Goal: Task Accomplishment & Management: Manage account settings

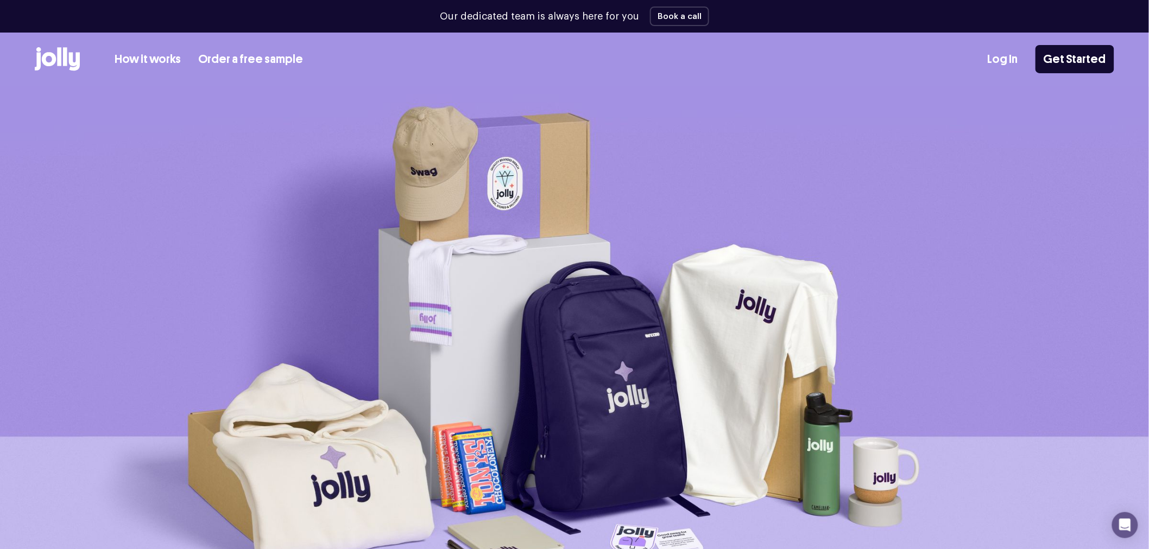
click at [1011, 60] on link "Log In" at bounding box center [1003, 59] width 30 height 18
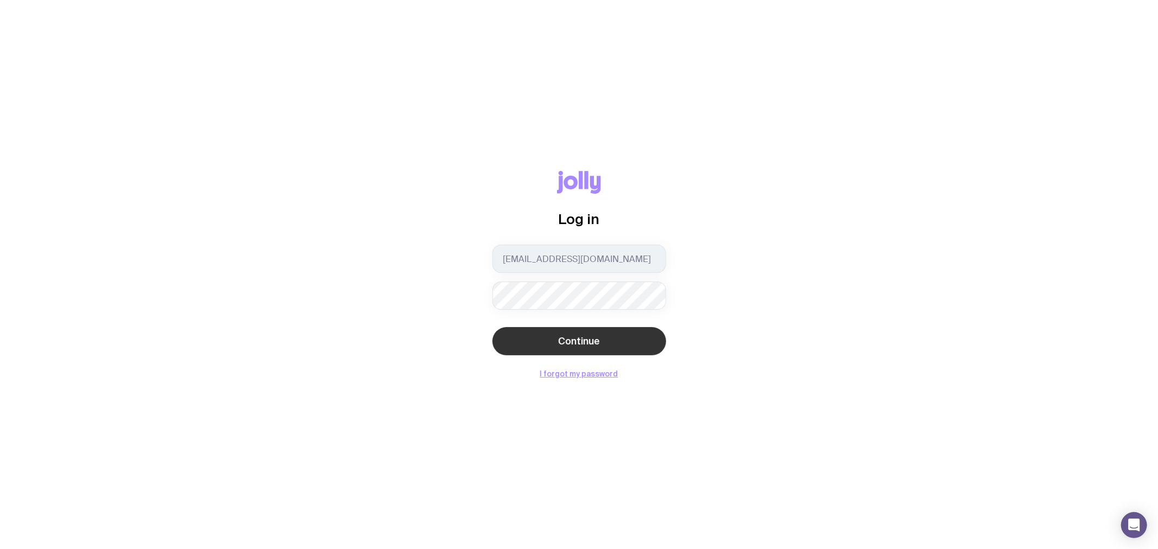
click at [532, 333] on button "Continue" at bounding box center [579, 341] width 174 height 28
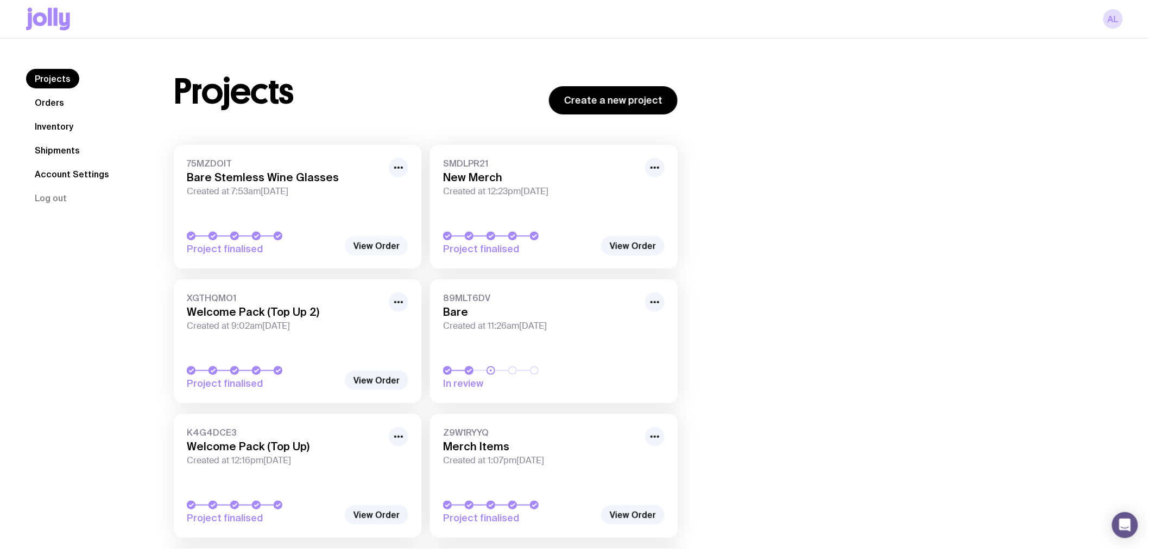
click at [375, 251] on link "View Order" at bounding box center [377, 246] width 64 height 20
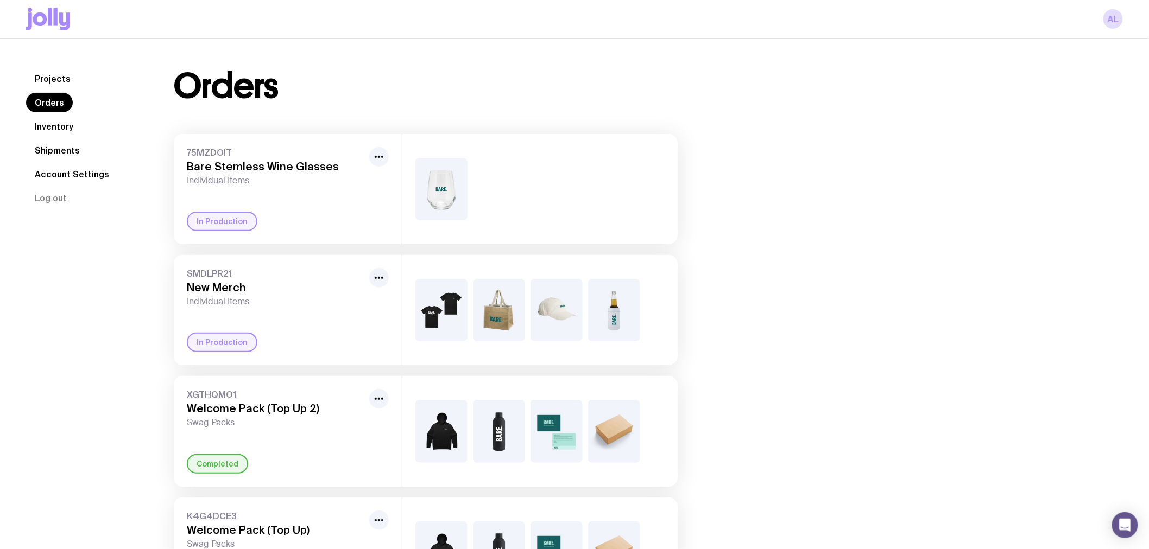
click at [56, 125] on link "Inventory" at bounding box center [54, 127] width 56 height 20
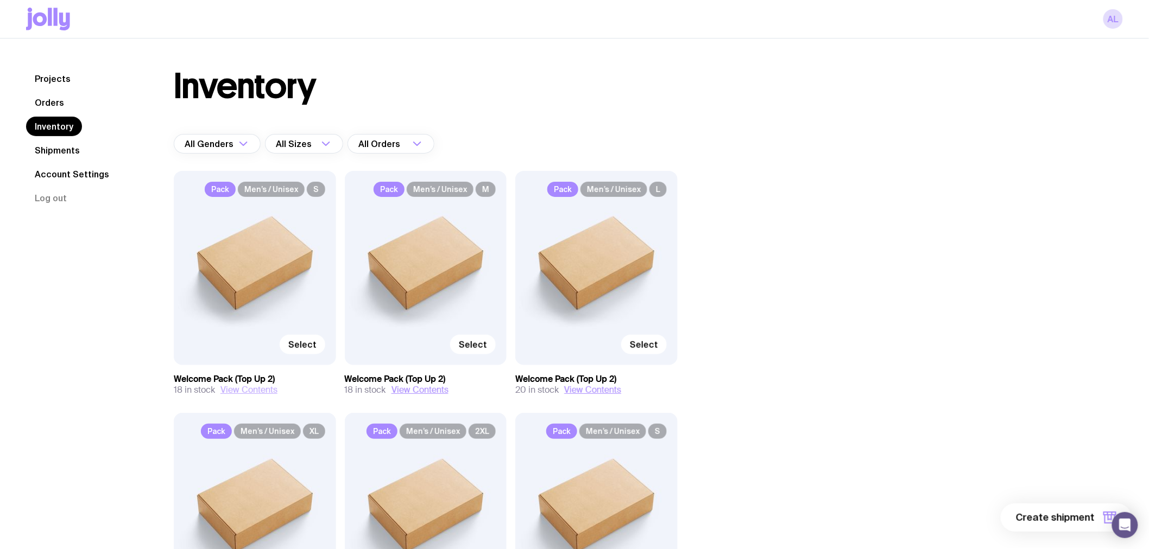
click at [258, 395] on button "View Contents" at bounding box center [248, 390] width 57 height 11
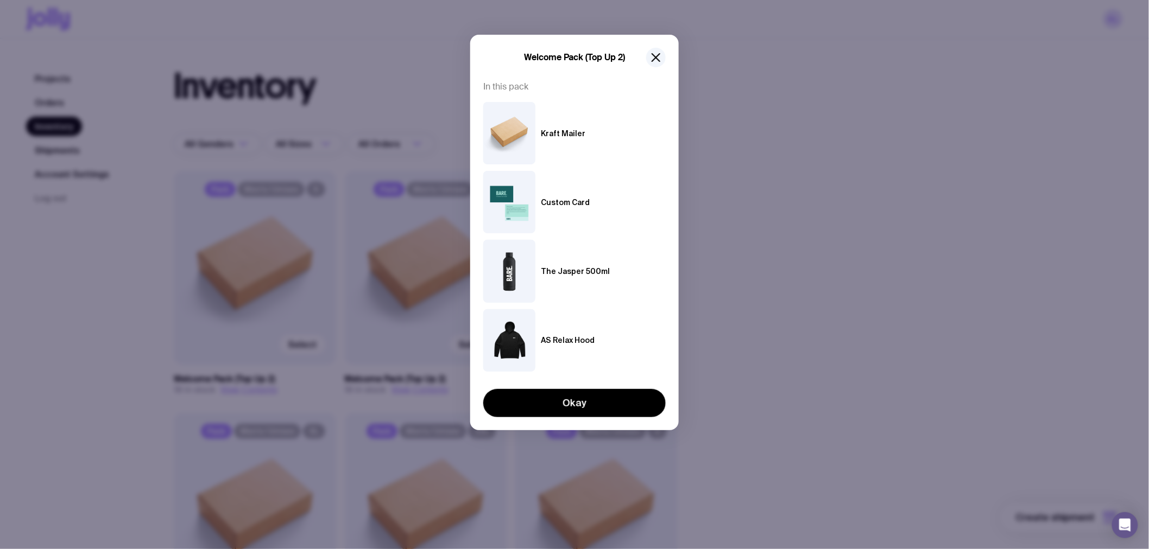
click at [666, 55] on div "Welcome Pack (Top Up 2) In this pack Kraft Mailer Custom Card The Jasper 500ml …" at bounding box center [574, 233] width 208 height 396
click at [665, 56] on button "button" at bounding box center [656, 58] width 20 height 20
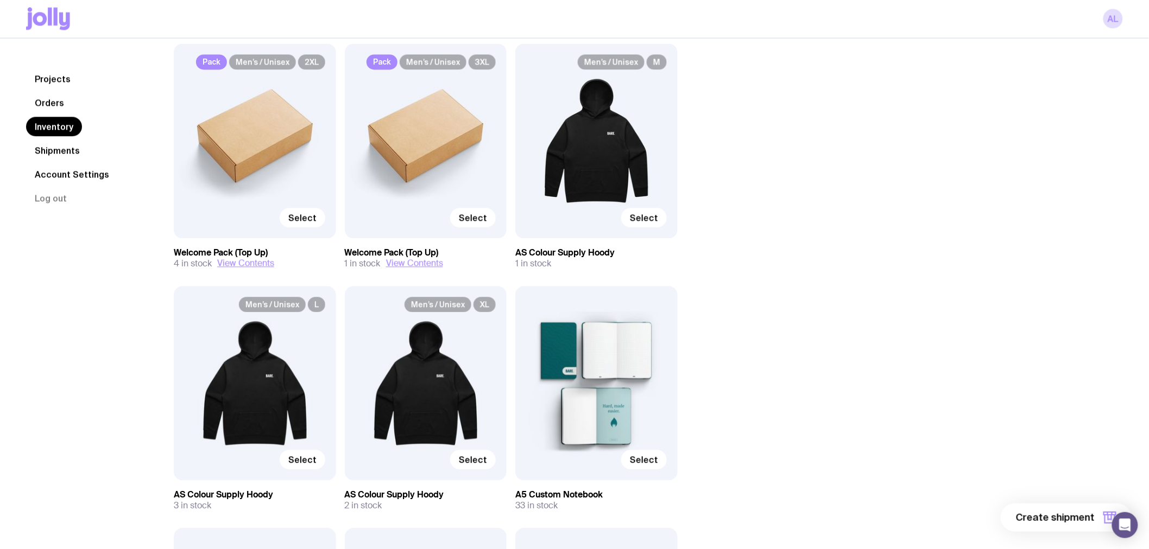
scroll to position [724, 0]
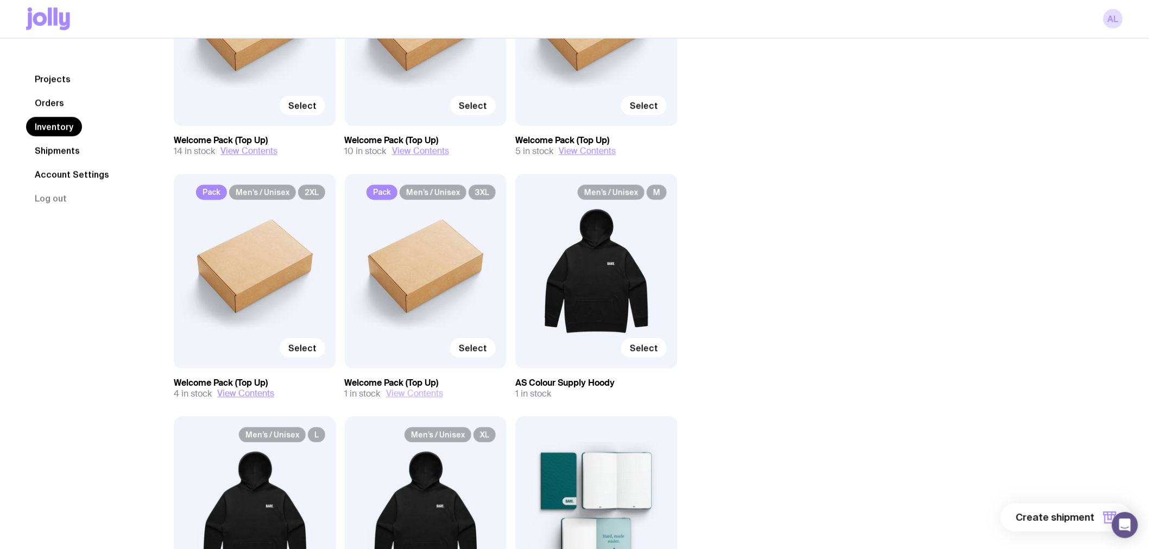
click at [414, 396] on button "View Contents" at bounding box center [414, 394] width 57 height 11
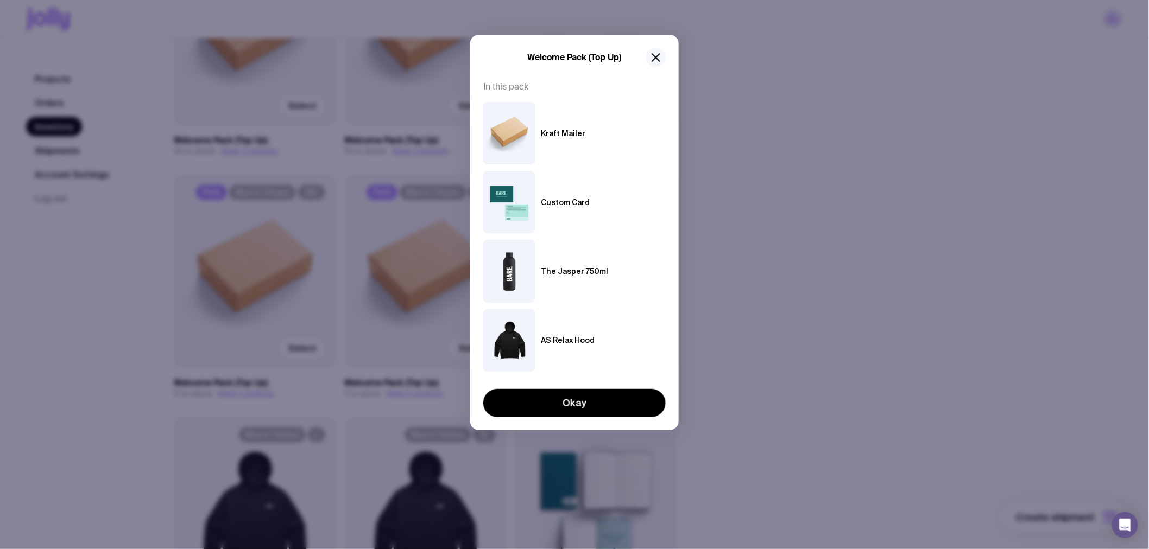
click at [652, 58] on icon "button" at bounding box center [655, 57] width 13 height 13
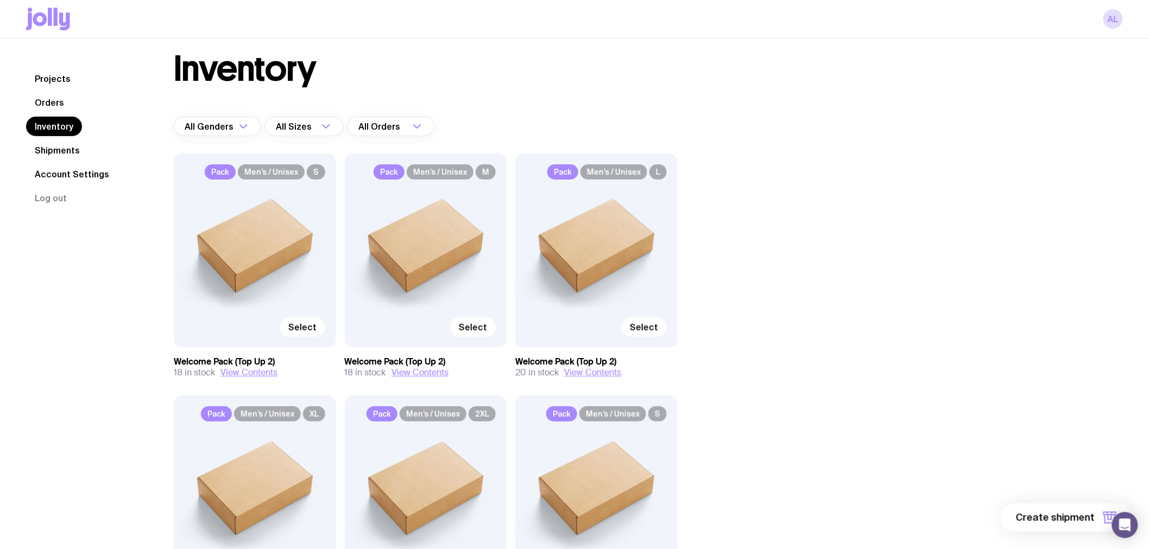
scroll to position [0, 0]
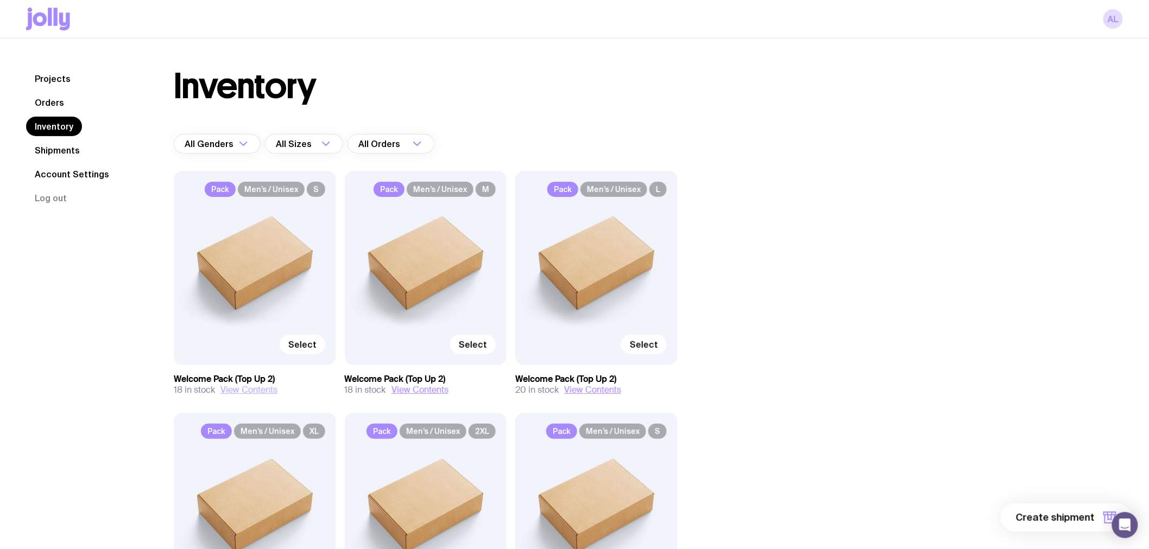
click at [261, 392] on button "View Contents" at bounding box center [248, 390] width 57 height 11
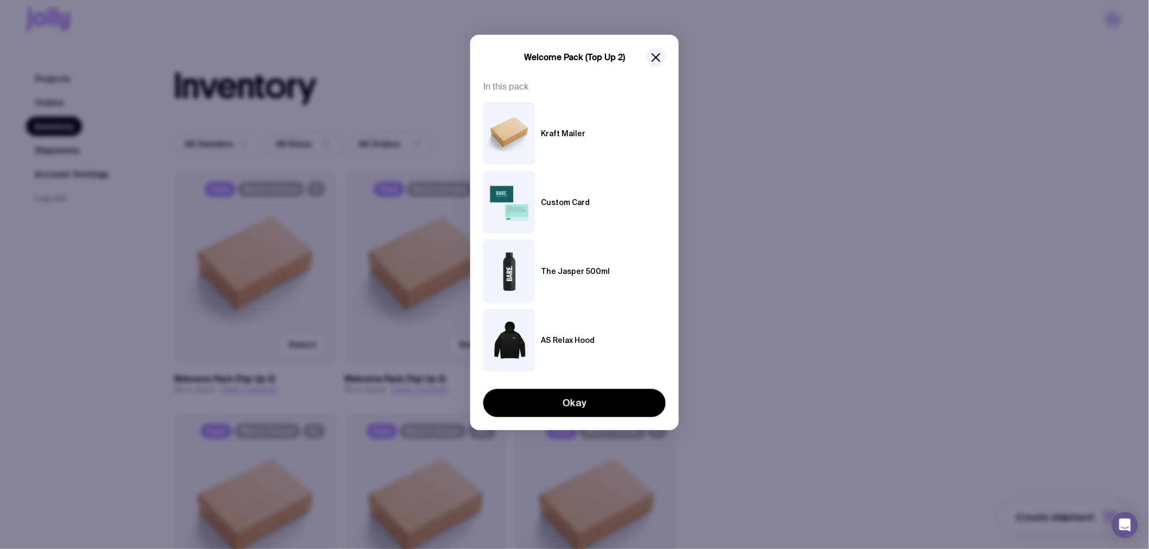
click at [739, 347] on div "Welcome Pack (Top Up 2) In this pack Kraft Mailer Custom Card The Jasper 500ml …" at bounding box center [574, 274] width 1149 height 549
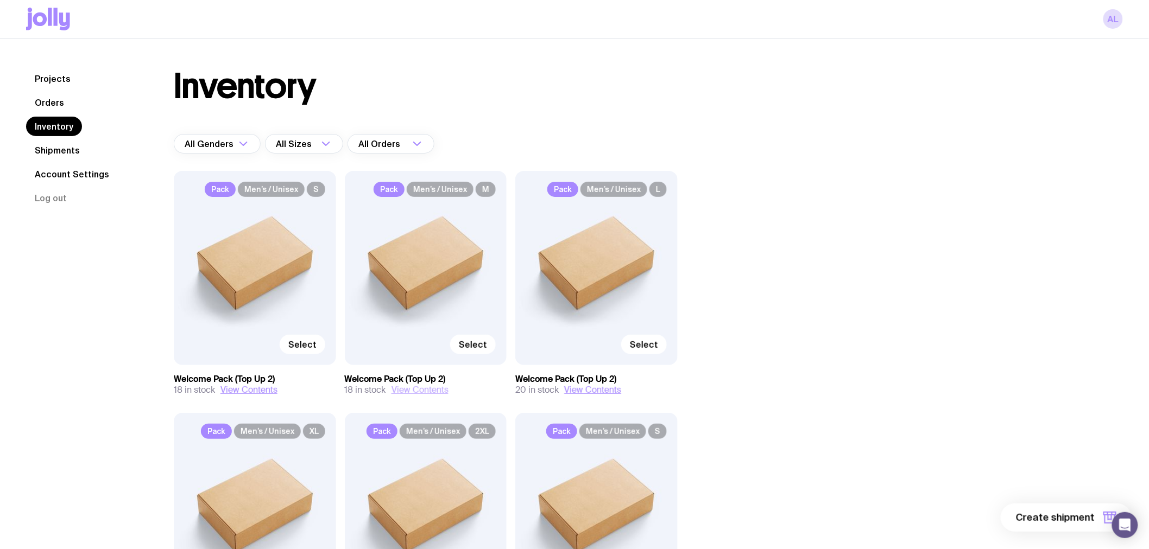
click at [436, 393] on button "View Contents" at bounding box center [419, 390] width 57 height 11
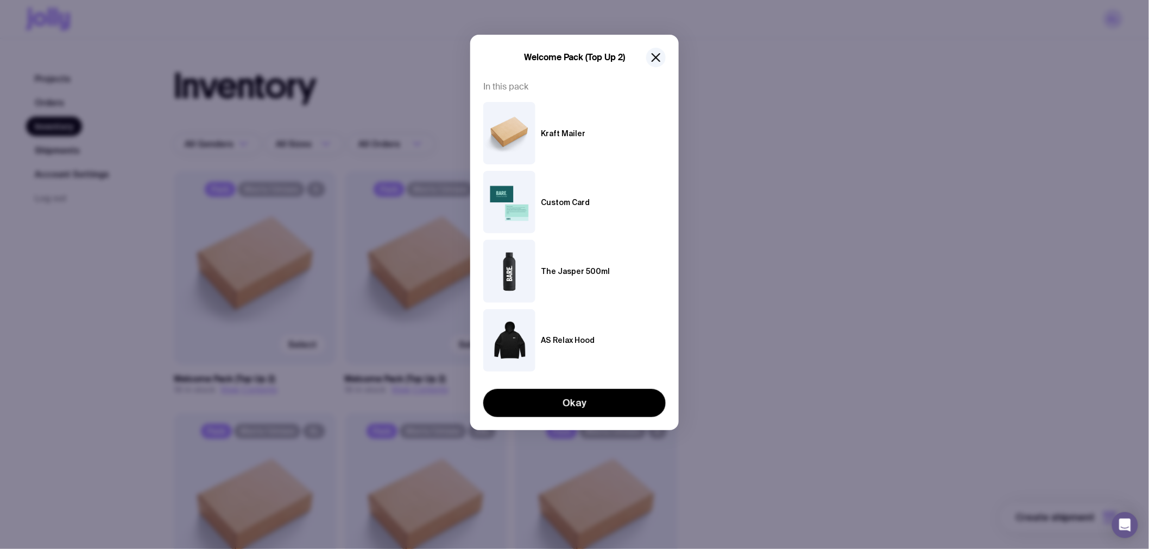
click at [762, 349] on div "Welcome Pack (Top Up 2) In this pack Kraft Mailer Custom Card The Jasper 500ml …" at bounding box center [574, 274] width 1149 height 549
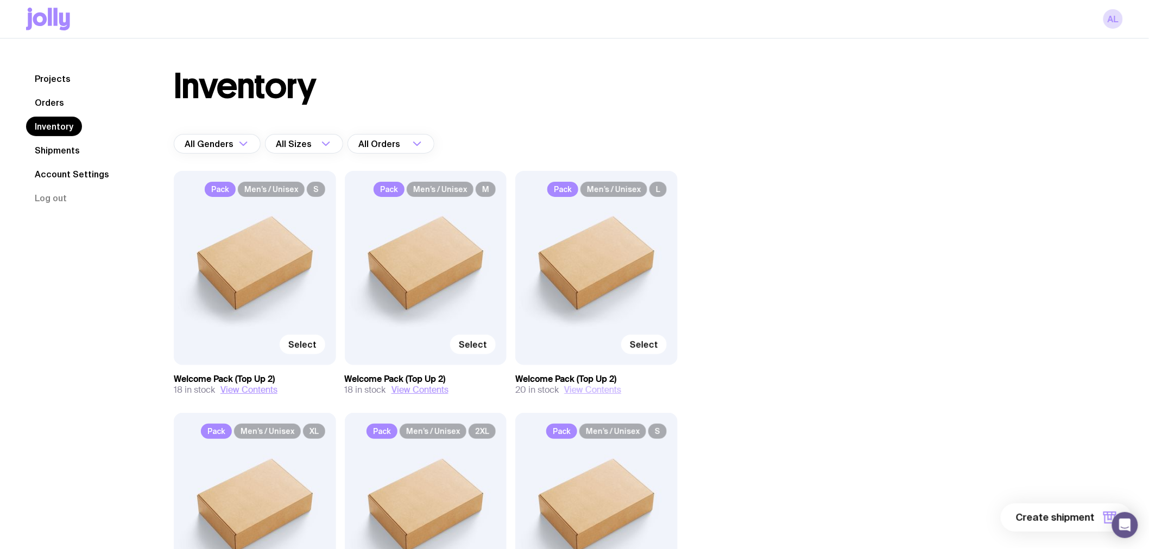
click at [600, 388] on button "View Contents" at bounding box center [592, 390] width 57 height 11
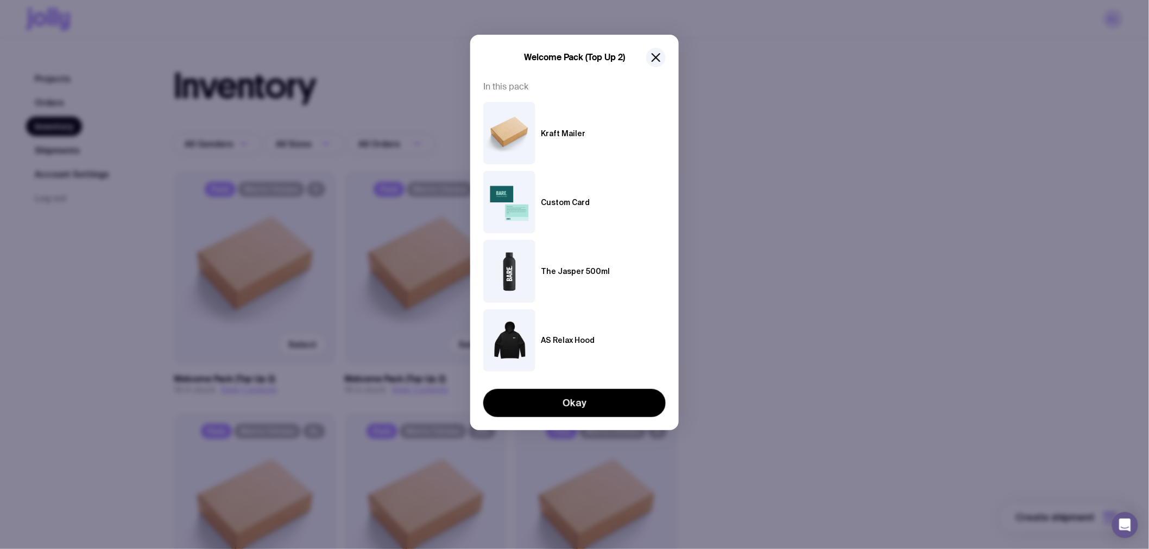
click at [806, 359] on div "Welcome Pack (Top Up 2) In this pack Kraft Mailer Custom Card The Jasper 500ml …" at bounding box center [574, 274] width 1149 height 549
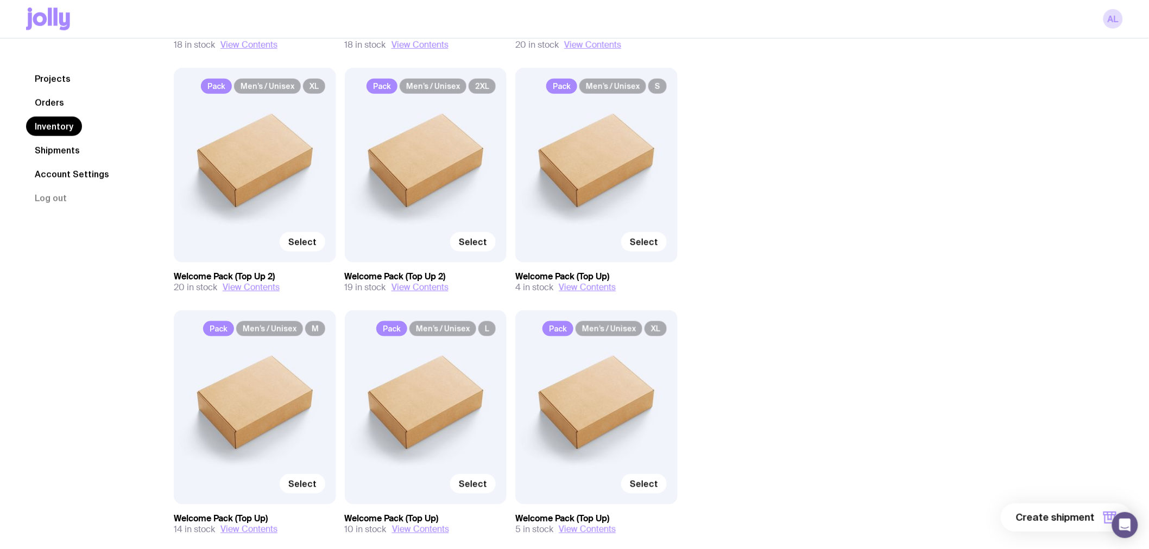
scroll to position [362, 0]
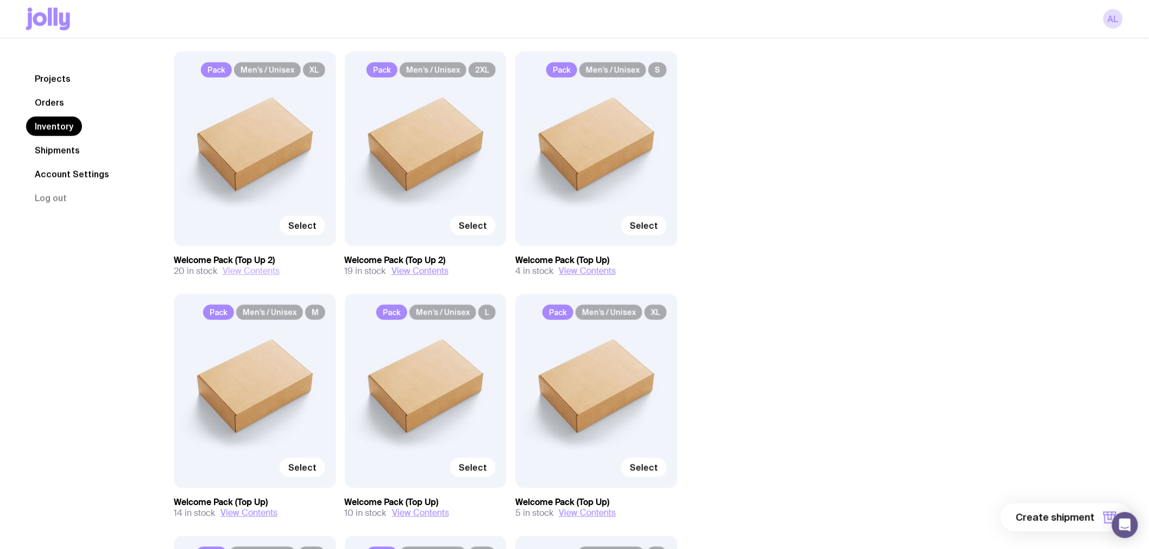
click at [236, 273] on button "View Contents" at bounding box center [251, 271] width 57 height 11
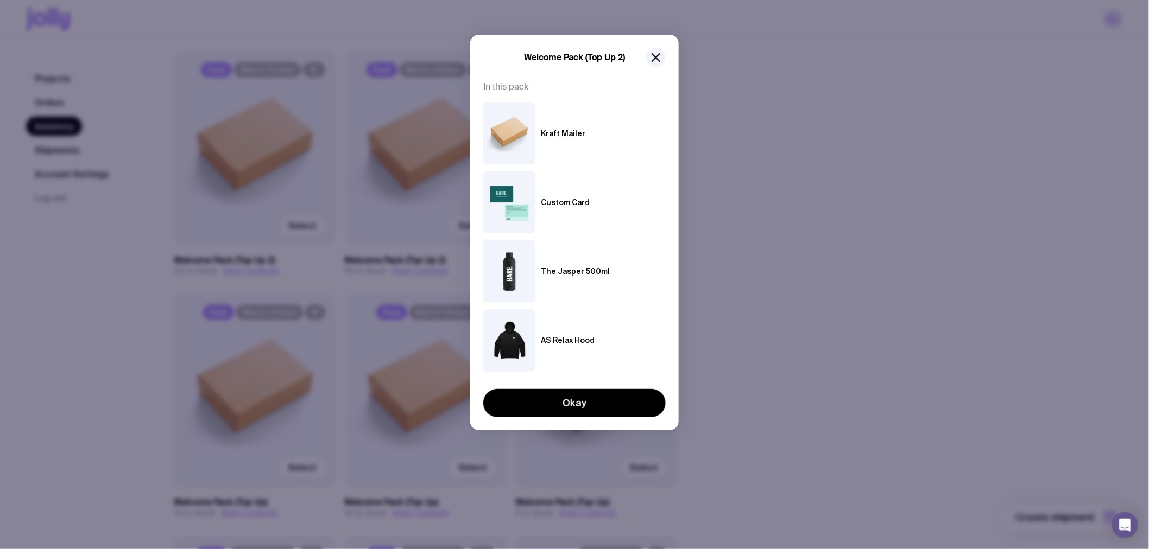
click at [707, 286] on div "Welcome Pack (Top Up 2) In this pack Kraft Mailer Custom Card The Jasper 500ml …" at bounding box center [574, 274] width 1149 height 549
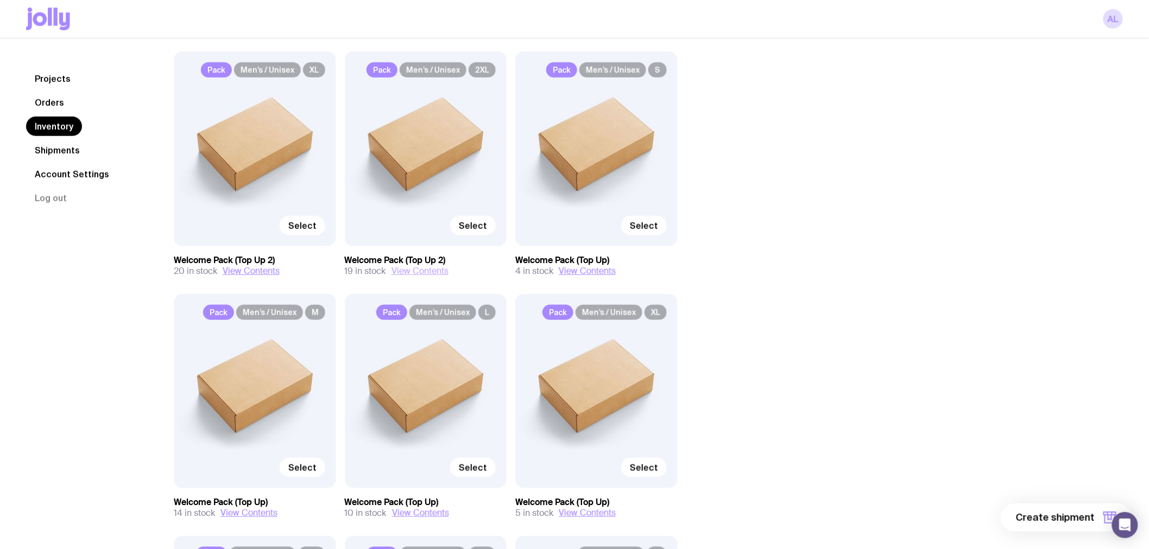
click at [426, 271] on button "View Contents" at bounding box center [419, 271] width 57 height 11
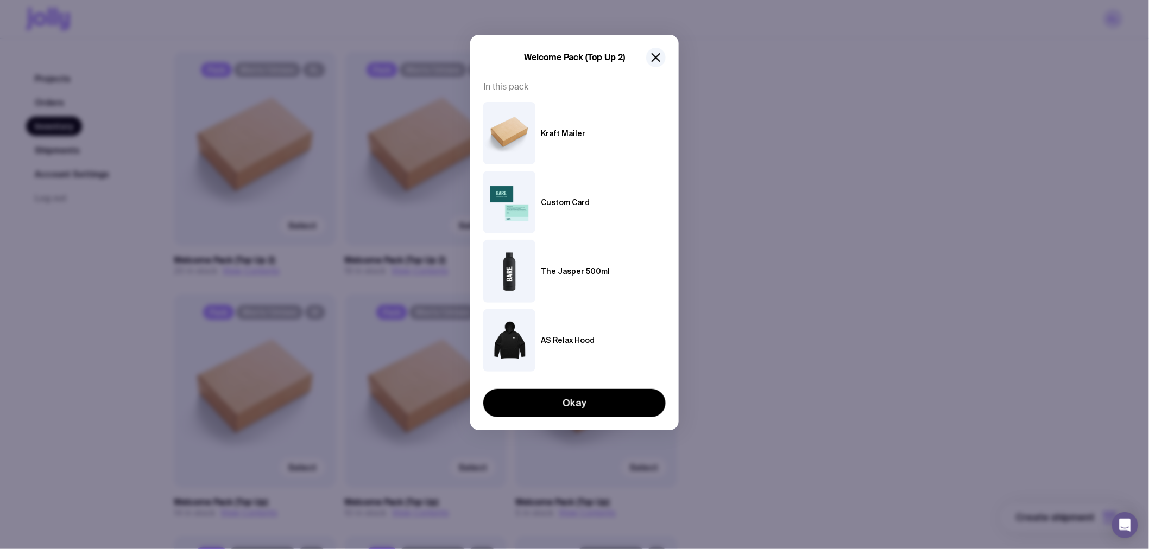
click at [792, 281] on div "Welcome Pack (Top Up 2) In this pack Kraft Mailer Custom Card The Jasper 500ml …" at bounding box center [574, 274] width 1149 height 549
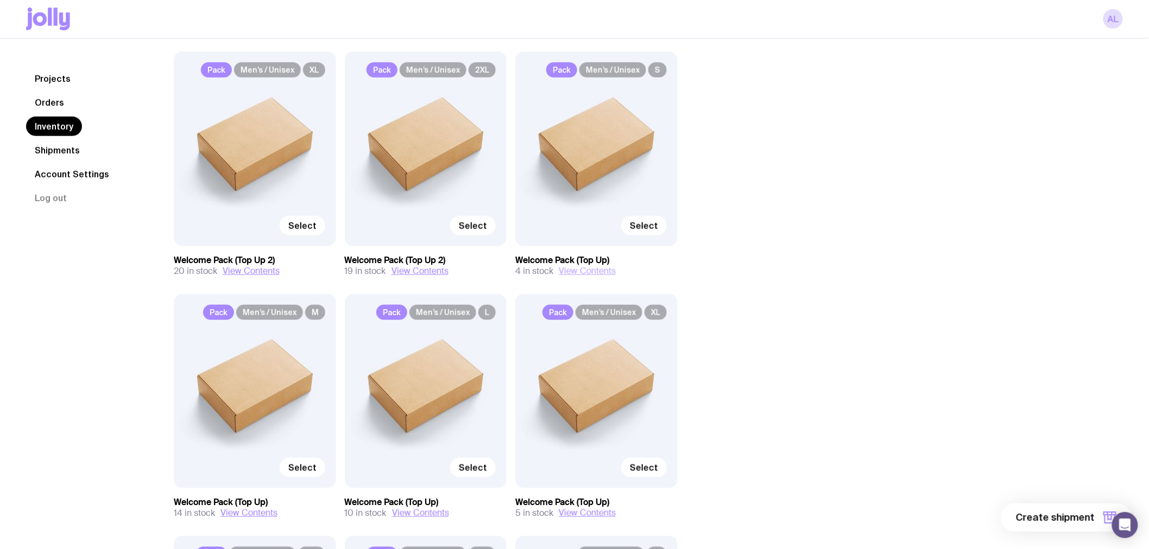
click at [584, 270] on button "View Contents" at bounding box center [587, 271] width 57 height 11
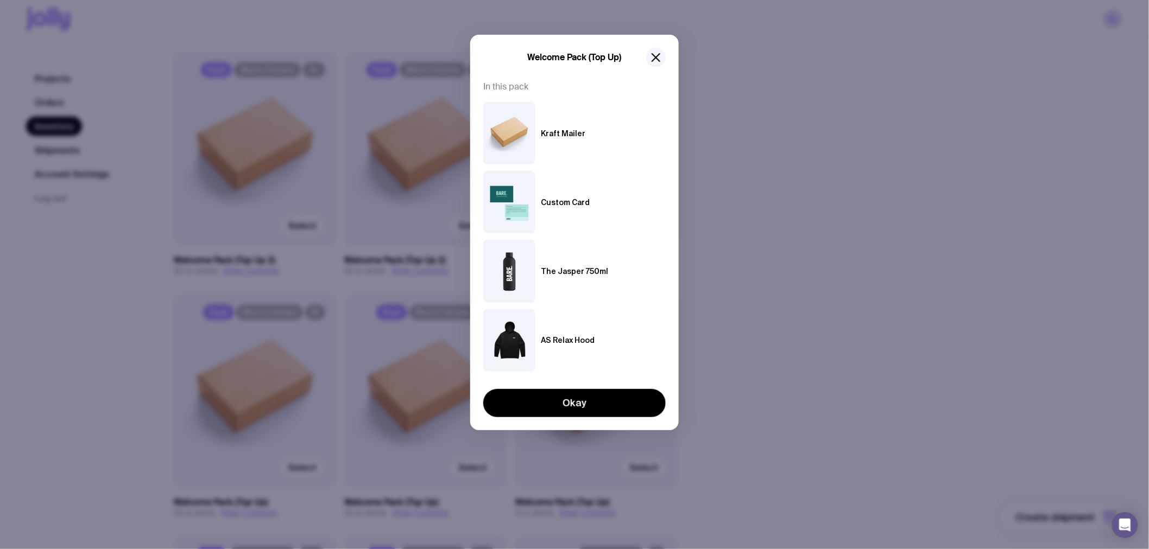
click at [789, 280] on div "Welcome Pack (Top Up) In this pack Kraft Mailer Custom Card The Jasper 750ml AS…" at bounding box center [574, 274] width 1149 height 549
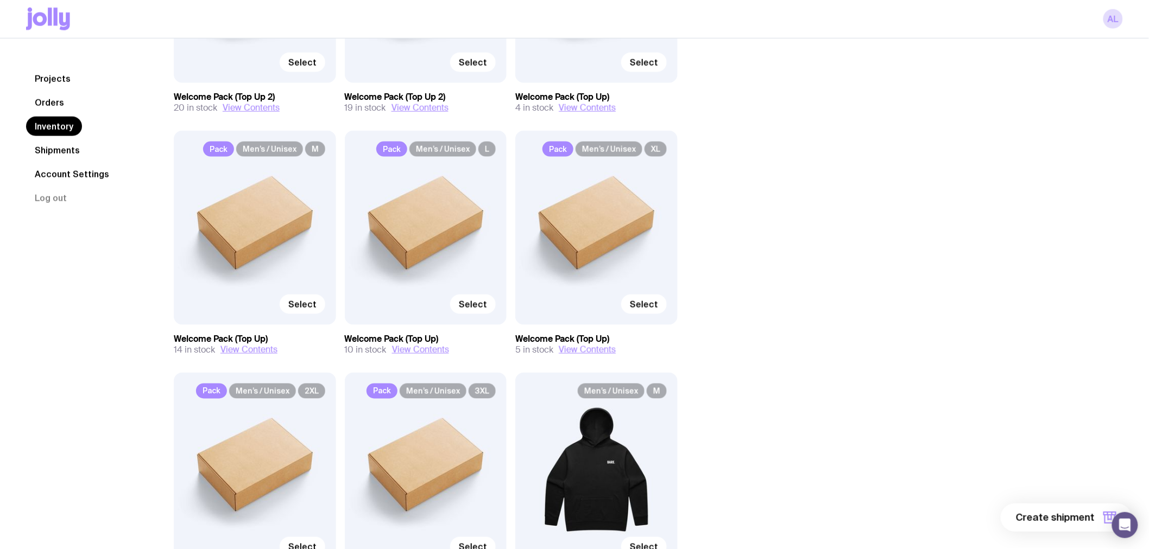
scroll to position [543, 0]
